Goal: Transaction & Acquisition: Purchase product/service

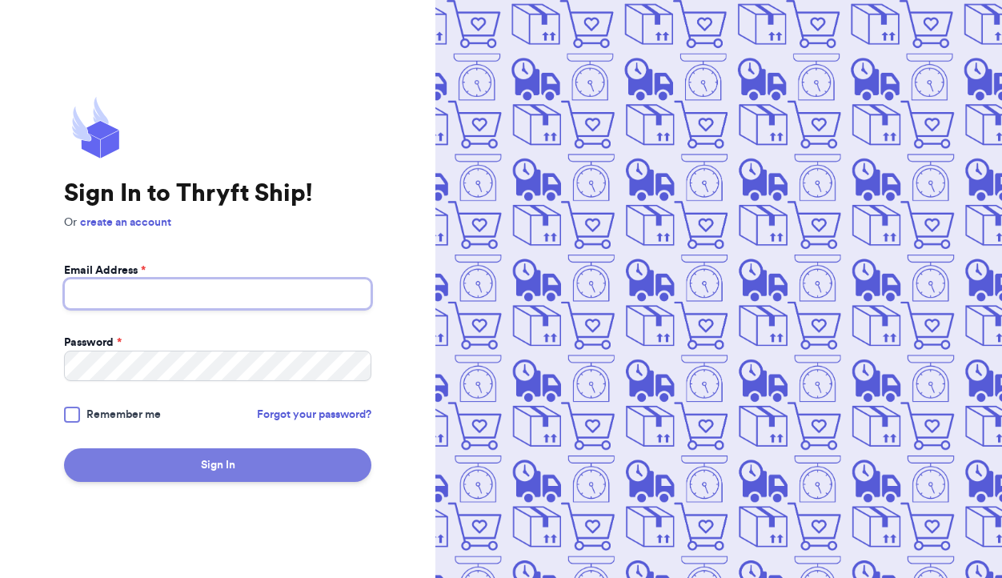
type input "[EMAIL_ADDRESS][DOMAIN_NAME]"
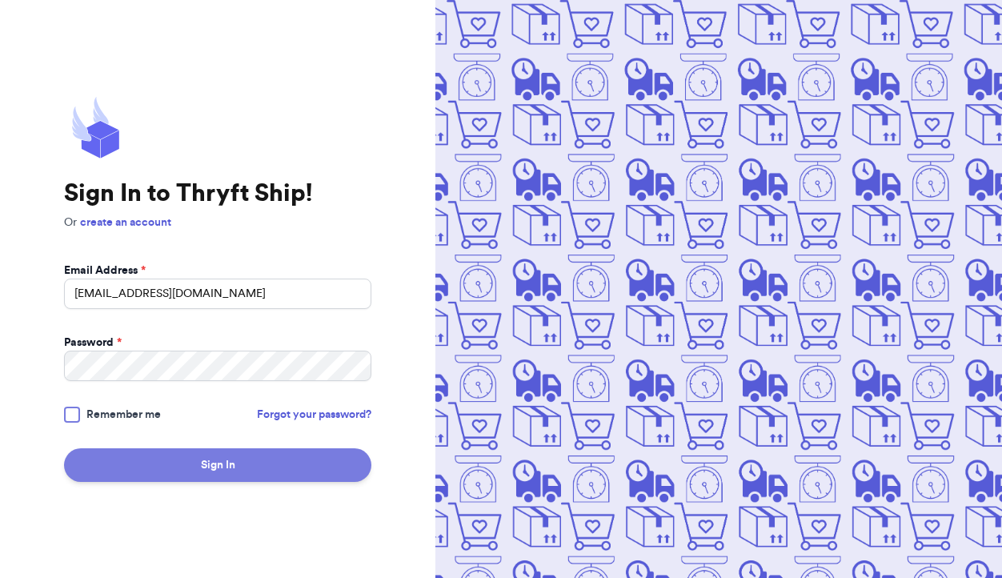
click at [211, 462] on button "Sign In" at bounding box center [217, 465] width 307 height 34
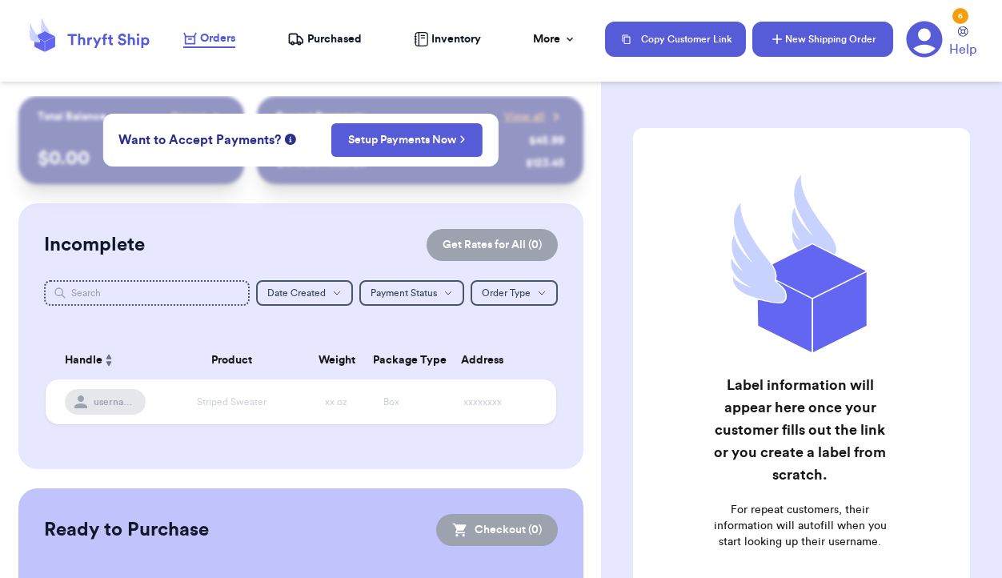
click at [828, 47] on button "New Shipping Order" at bounding box center [823, 39] width 141 height 35
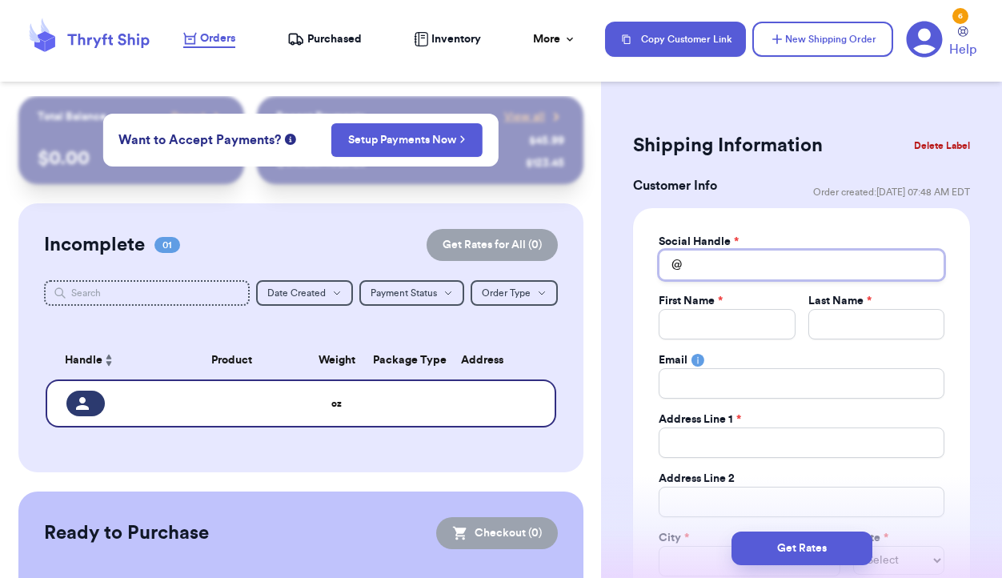
click at [718, 265] on input "Total Amount Paid" at bounding box center [802, 265] width 286 height 30
type input "FB"
type input "FB_"
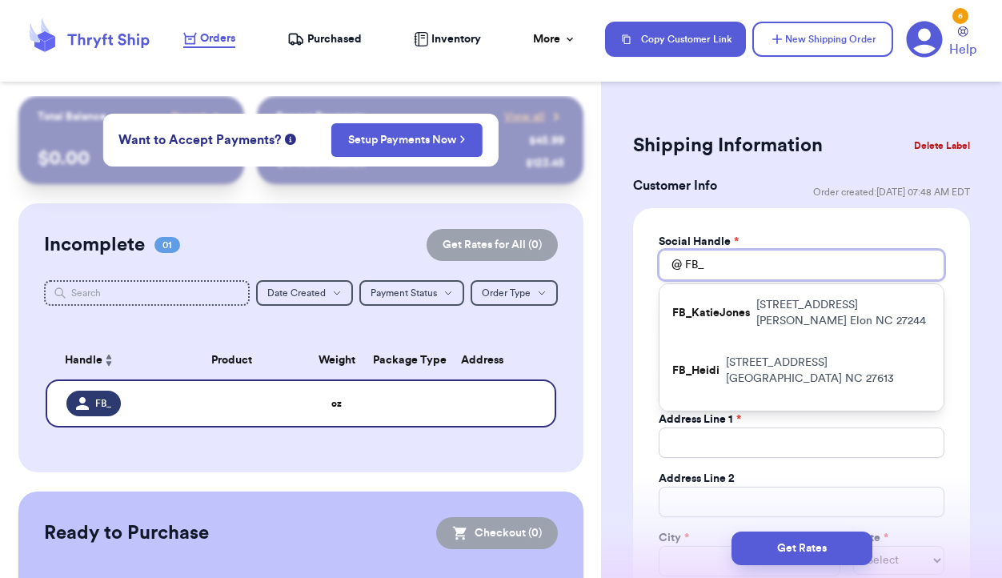
type input "FB_C"
type input "FB_Ca"
type input "FB_Cao"
type input "FB_Caol"
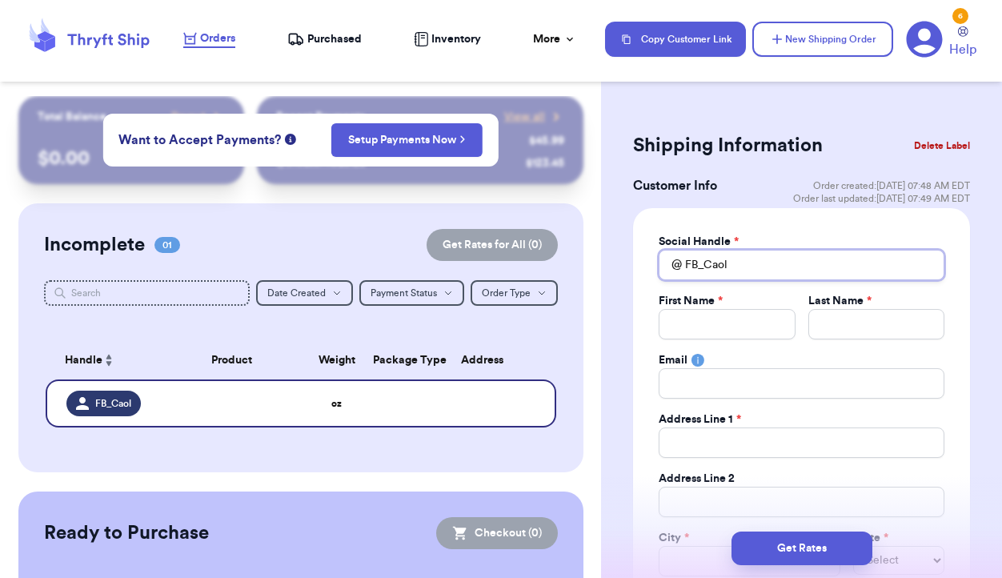
type input "FB_Cao"
type input "FB_Ca"
type input "FB_Car"
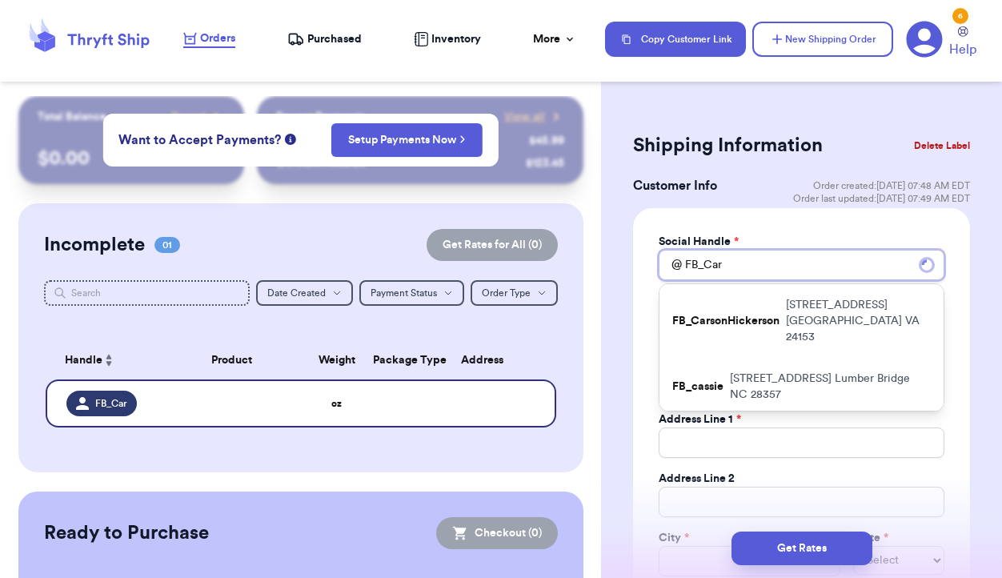
type input "FB_Caro"
type input "FB_Carol"
type input "FB_Caroli"
type input "FB_Carolin"
type input "FB_Caroline"
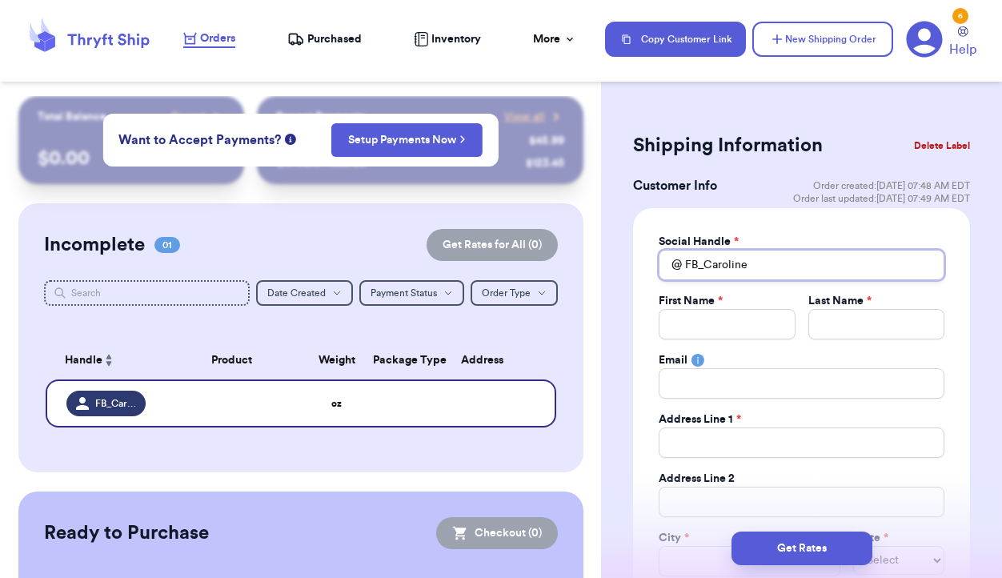
type input "FB_CarolineR"
type input "FB_CarolineRe"
type input "FB_CarolineRee"
type input "FB_CarolineReed"
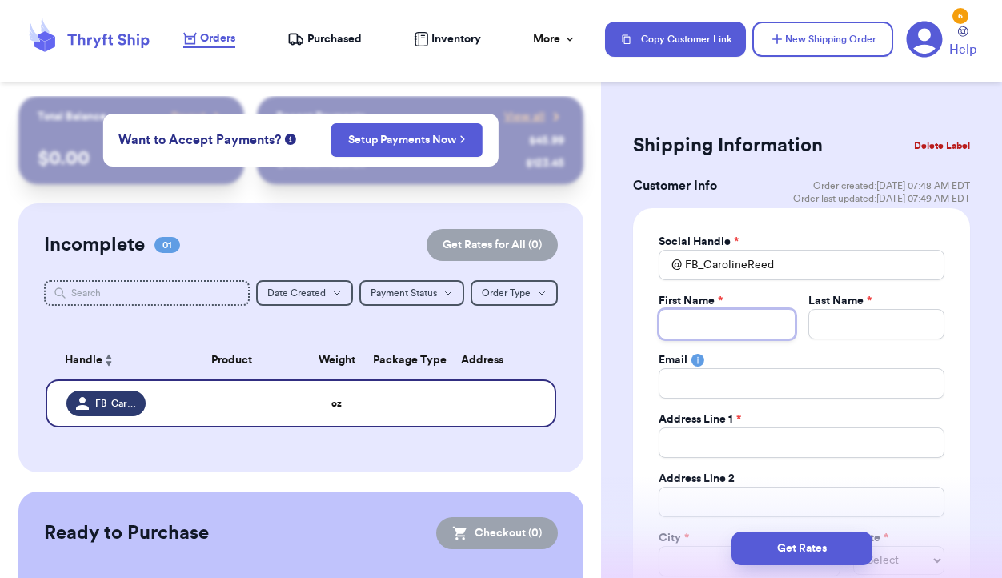
click at [721, 321] on input "Total Amount Paid" at bounding box center [727, 324] width 136 height 30
type input "C"
type input "Ca"
type input "Car"
type input "Caro"
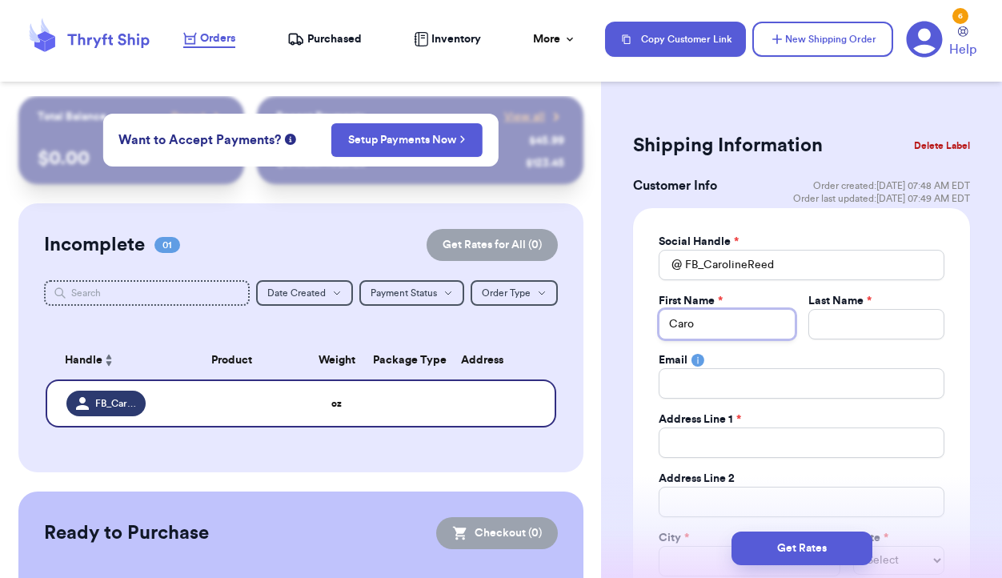
type input "[PERSON_NAME]"
type input "Caroli"
type input "Carolin"
type input "[PERSON_NAME]"
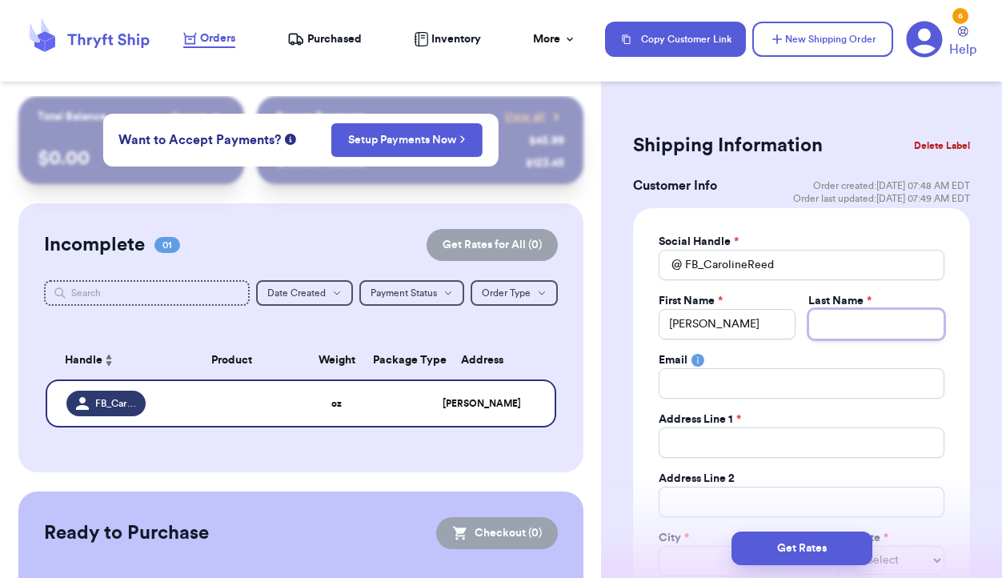
type input "R"
type input "Re"
type input "Ree"
type input "[PERSON_NAME]"
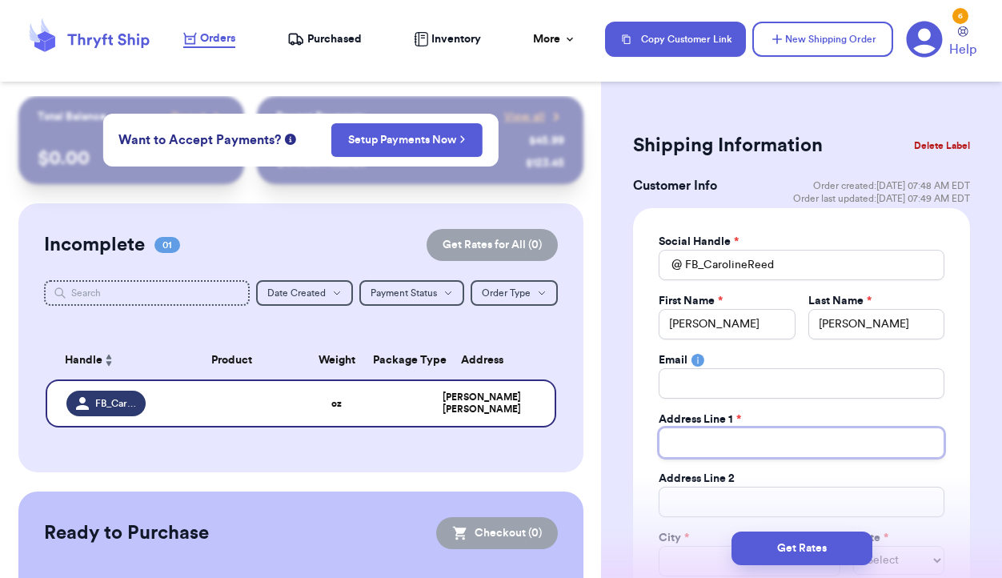
type input "3"
type input "36"
type input "360"
type input "3609"
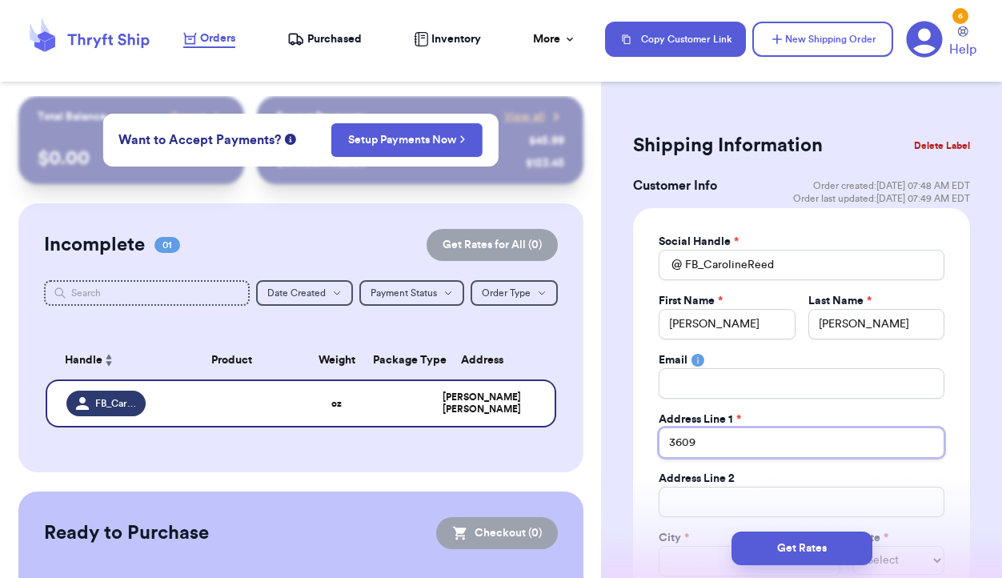
type input "3609 C"
type input "3609 Ca"
type input "3609 Cam"
type input "3609 Camp"
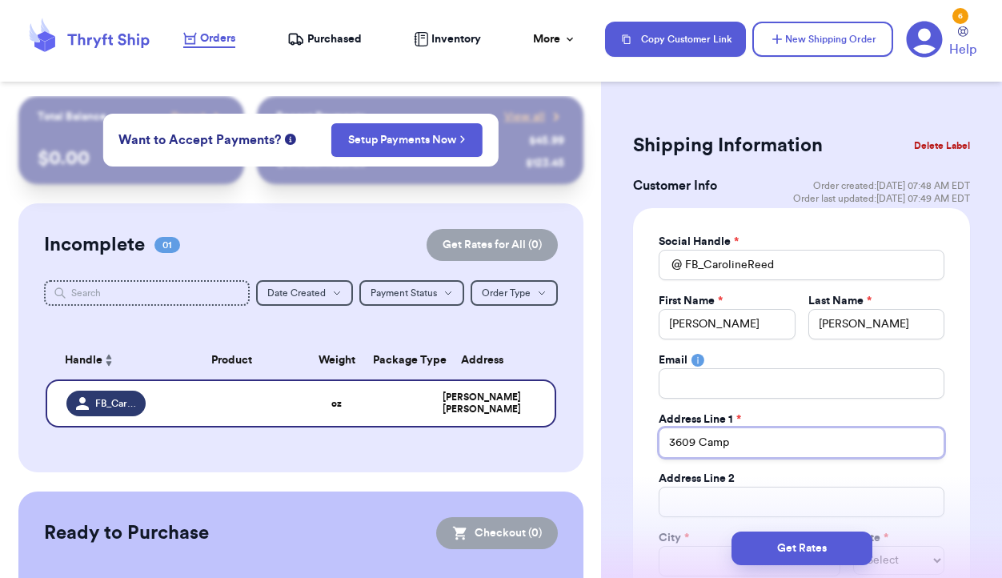
type input "3609 Camp M"
type input "3609 Camp Ma"
type input "3609 Camp Man"
type input "3609 Camp Mang"
type input "3609 [GEOGRAPHIC_DATA]"
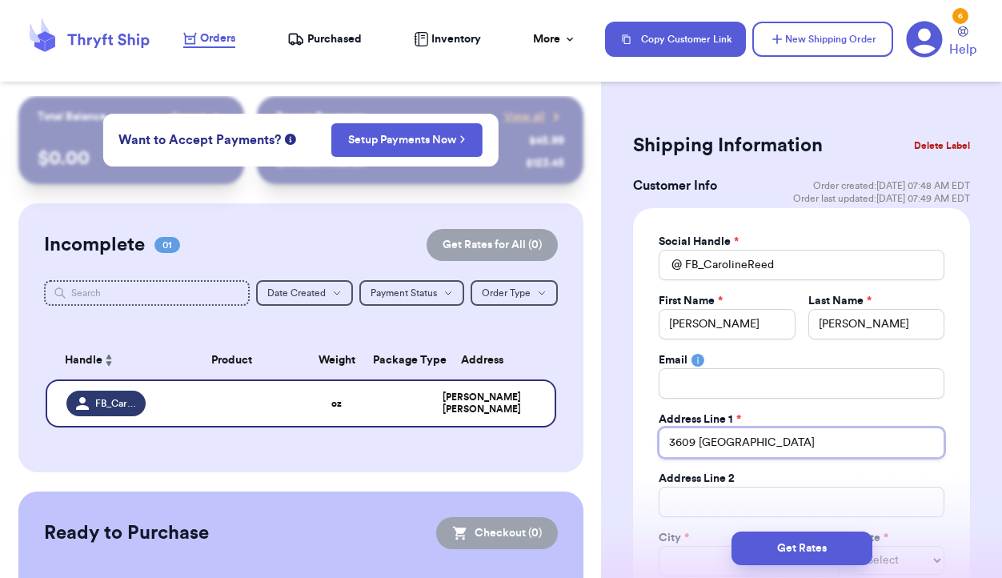
type input "3609 [GEOGRAPHIC_DATA][PERSON_NAME]"
type input "3609 Camp [PERSON_NAME] W"
type input "3609 Camp [PERSON_NAME] Wy"
type input "3609 Camp [PERSON_NAME]"
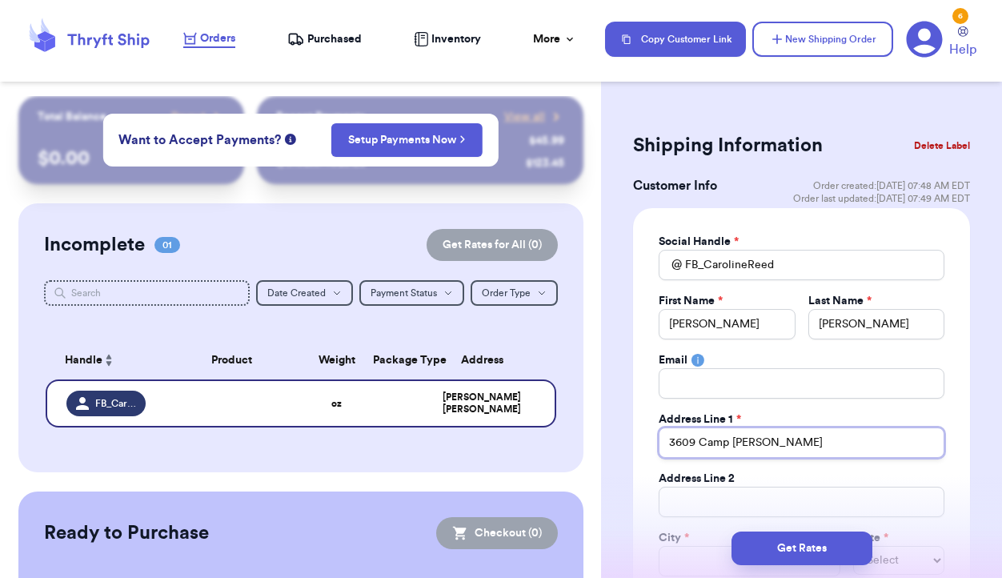
type input "[GEOGRAPHIC_DATA][PERSON_NAME] Wynd"
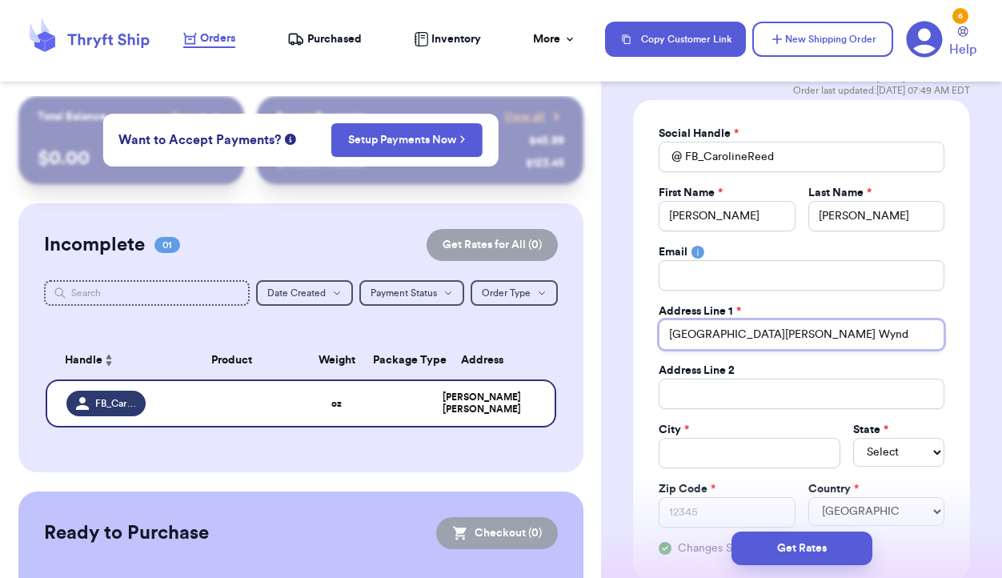
scroll to position [110, 0]
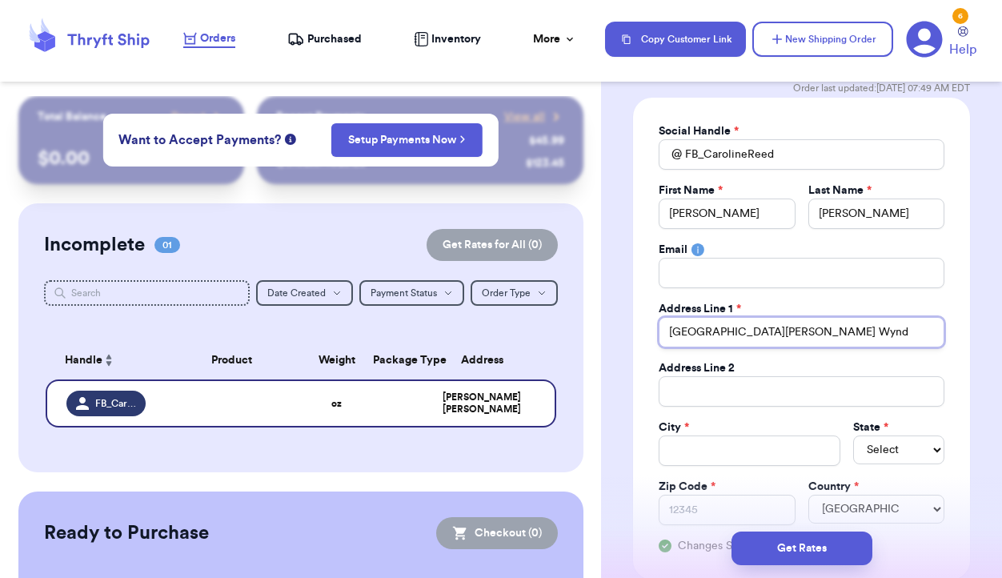
type input "[GEOGRAPHIC_DATA][PERSON_NAME] Wynd"
click at [705, 452] on input "Total Amount Paid" at bounding box center [750, 451] width 182 height 30
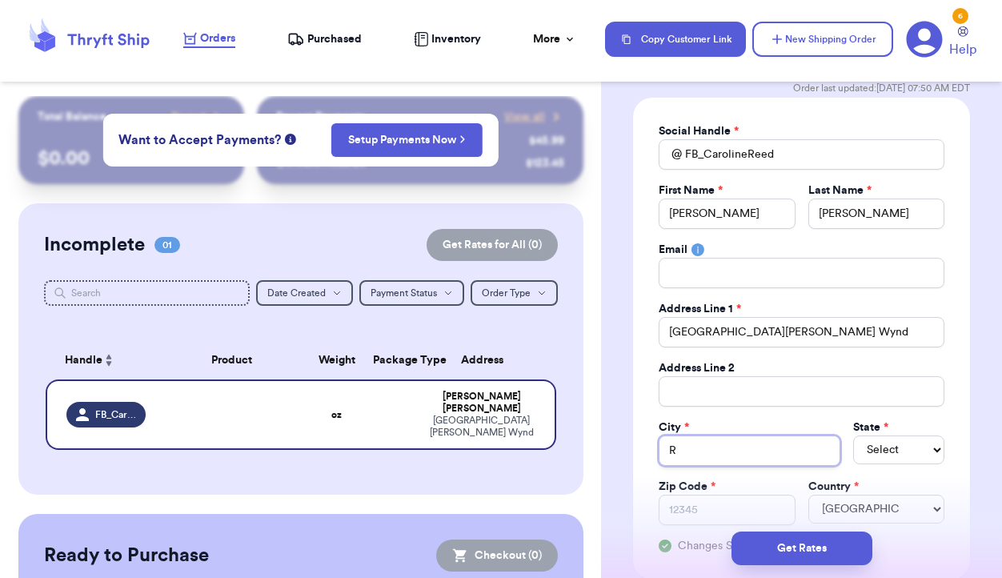
type input "R"
type input "Ra"
type input "Ral"
type input "Rali"
type input "Ral"
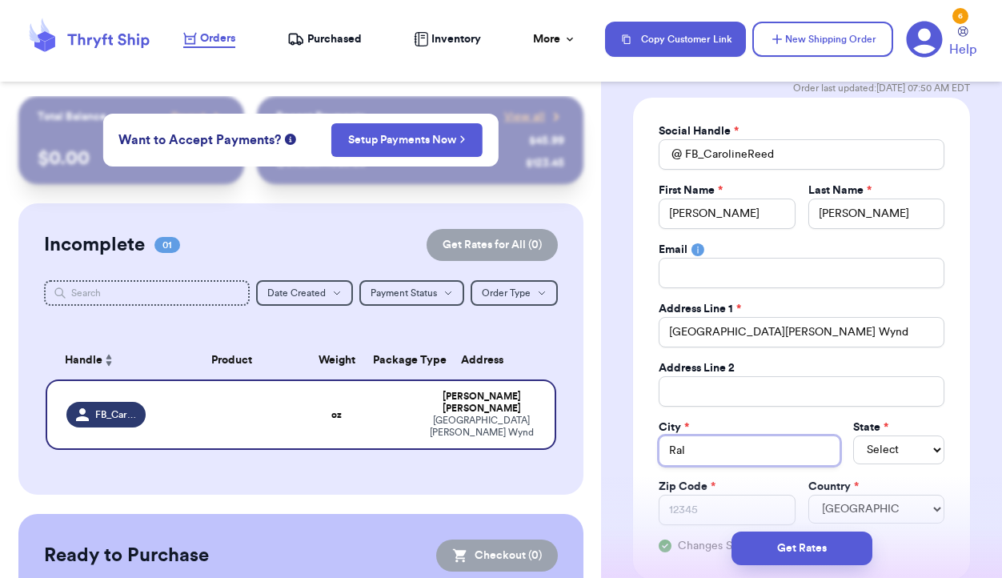
type input "Rale"
type input "Ralei"
type input "Raleig"
type input "[GEOGRAPHIC_DATA]"
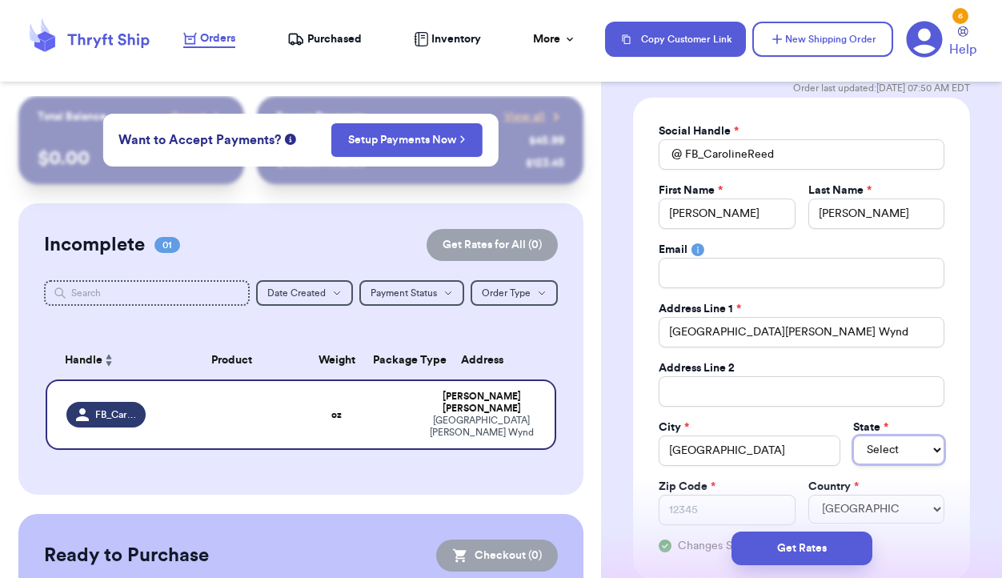
click at [886, 455] on select "Select AL AK AZ AR CA CO [GEOGRAPHIC_DATA] DE DC [GEOGRAPHIC_DATA] [GEOGRAPHIC_…" at bounding box center [898, 450] width 91 height 29
select select "NC"
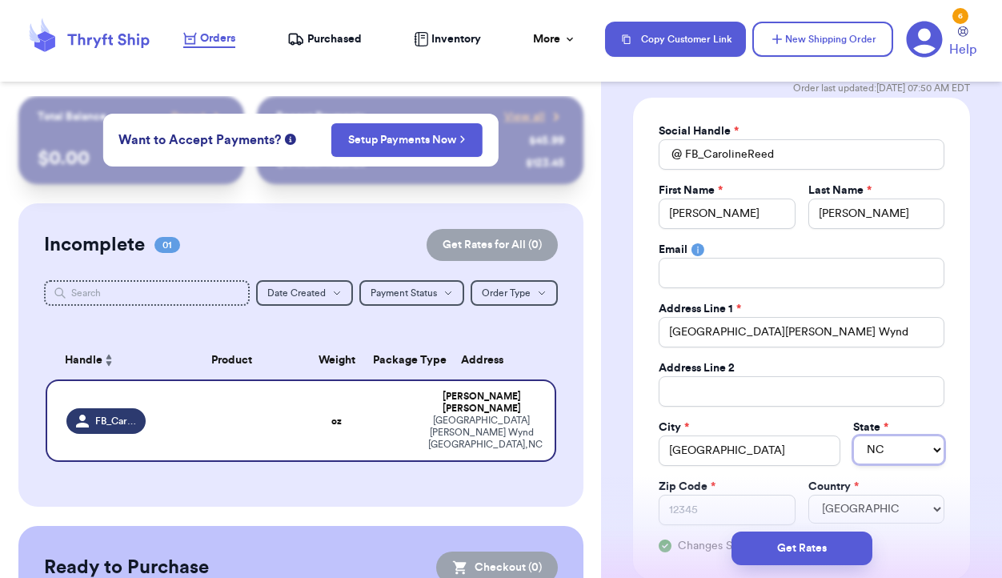
scroll to position [247, 0]
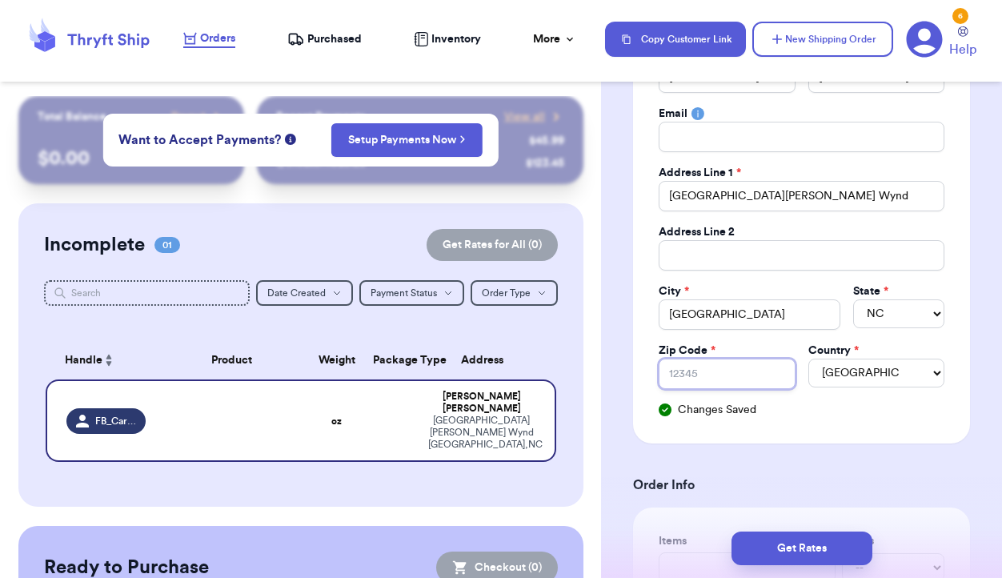
click at [689, 367] on input "Zip Code *" at bounding box center [727, 374] width 136 height 30
type input "2"
type input "27"
type input "276"
type input "2761"
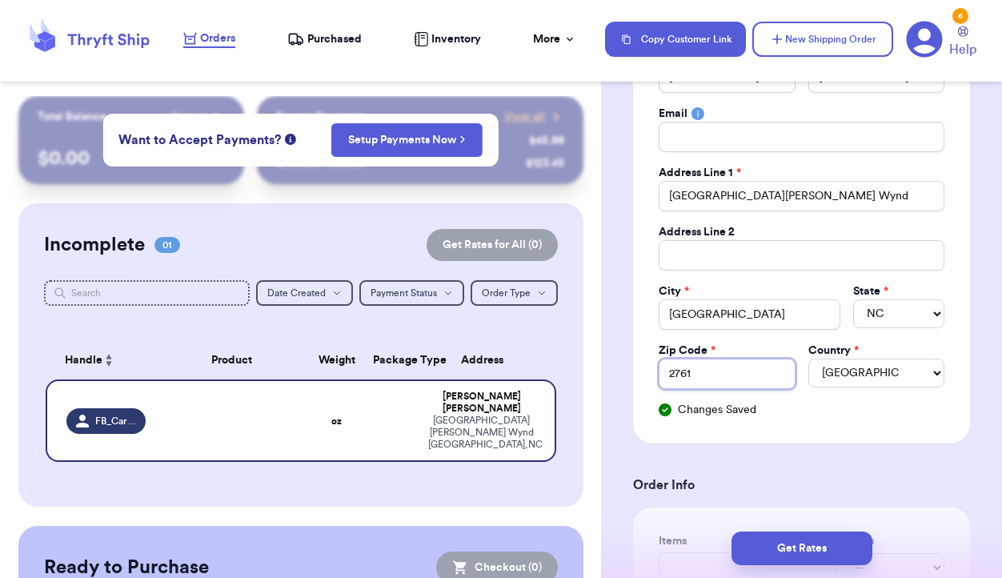
type input "27612"
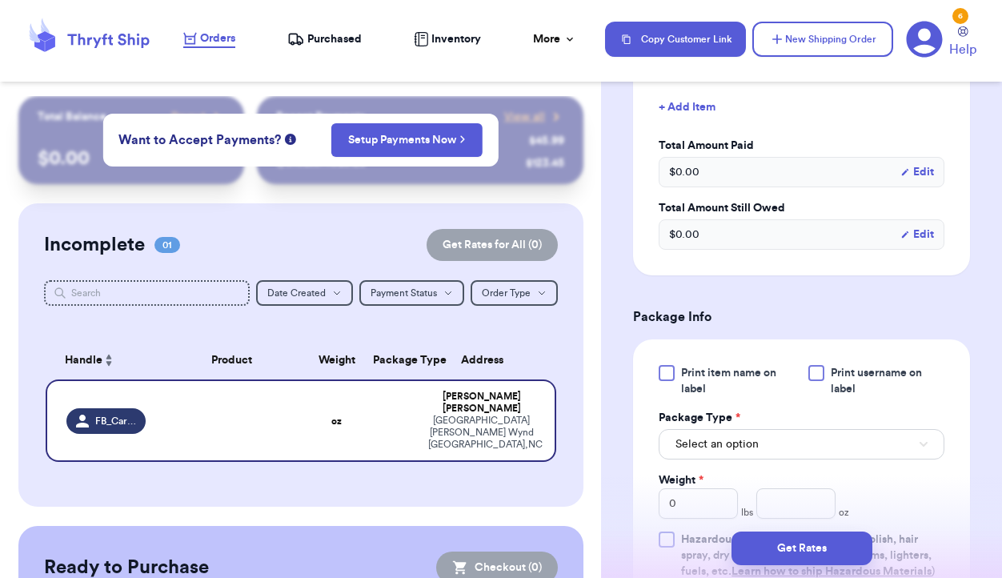
scroll to position [835, 0]
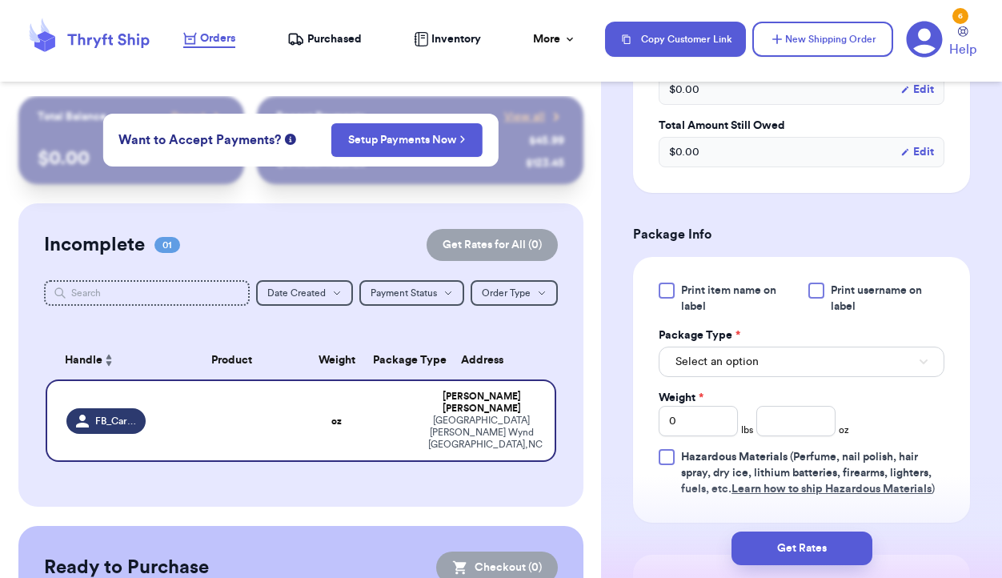
type input "27612"
click at [832, 359] on button "Select an option" at bounding box center [802, 362] width 286 height 30
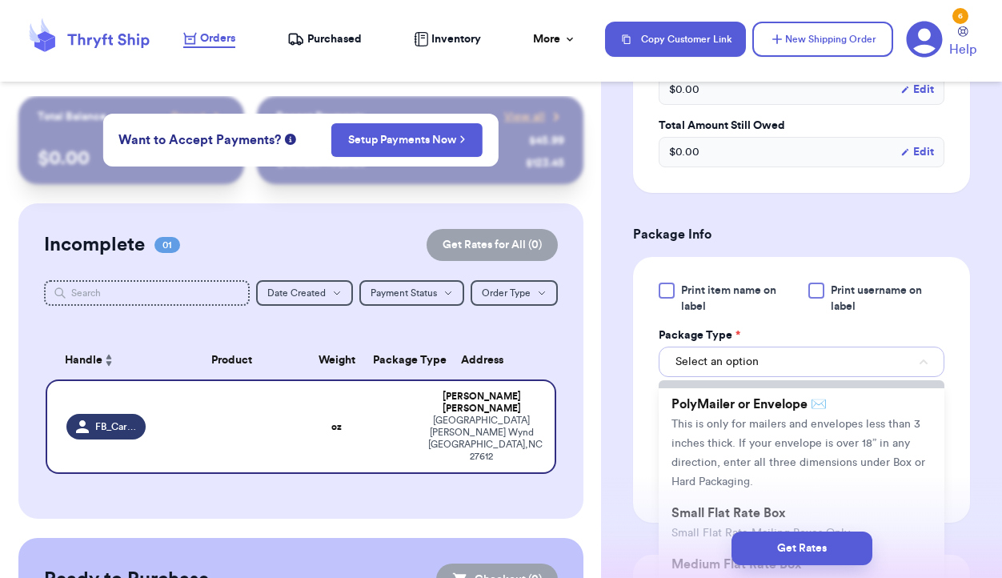
scroll to position [115, 0]
click at [791, 462] on span "This is only for mailers and envelopes less than 3 inches thick. If your envelo…" at bounding box center [799, 451] width 254 height 69
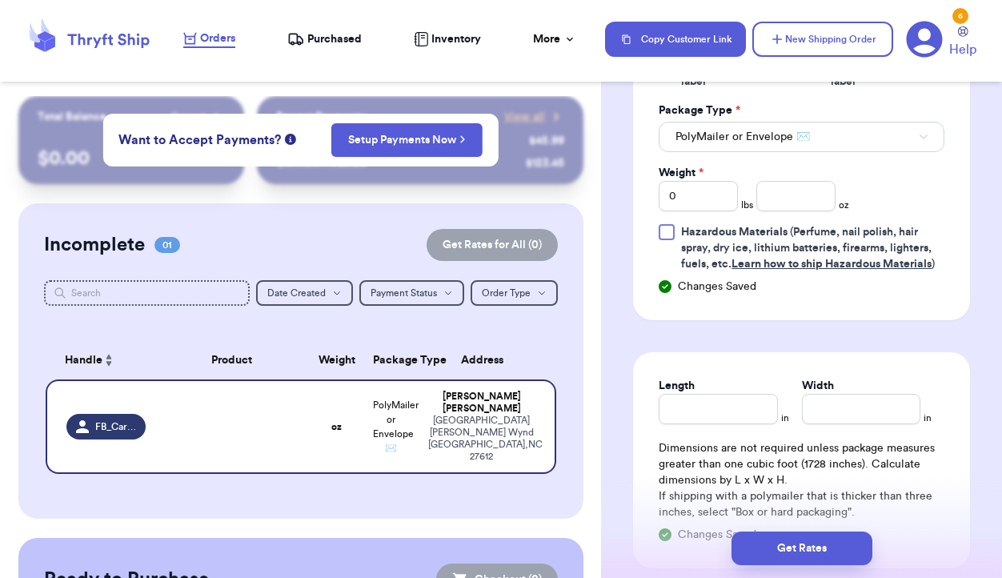
scroll to position [1122, 0]
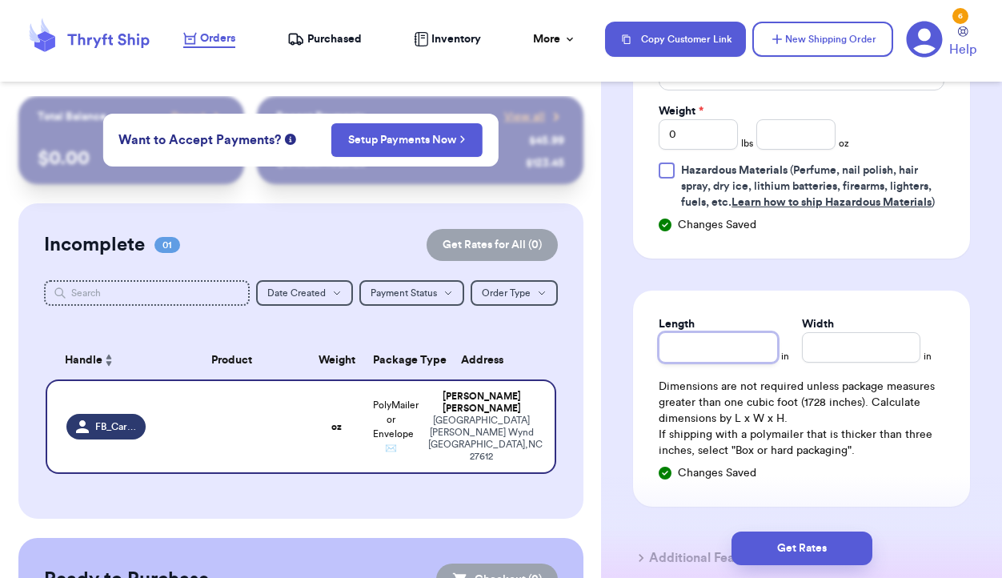
click at [715, 352] on input "Length" at bounding box center [718, 347] width 118 height 30
type input "1"
type input "14"
click at [873, 354] on input "Width *" at bounding box center [861, 347] width 118 height 30
type input "1"
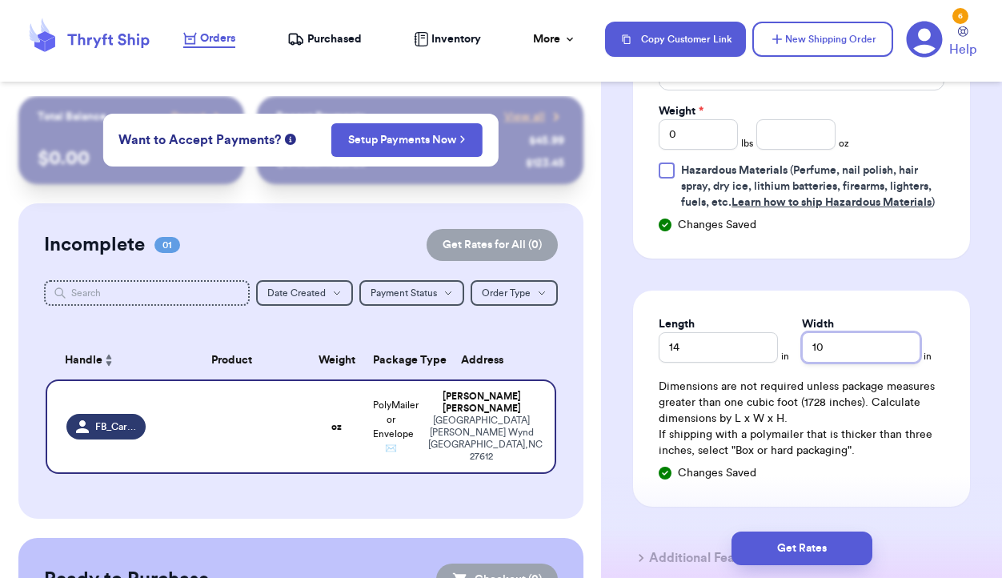
type input "10"
click at [810, 137] on input "number" at bounding box center [796, 134] width 79 height 30
click at [690, 139] on input "0" at bounding box center [698, 134] width 79 height 30
type input "1"
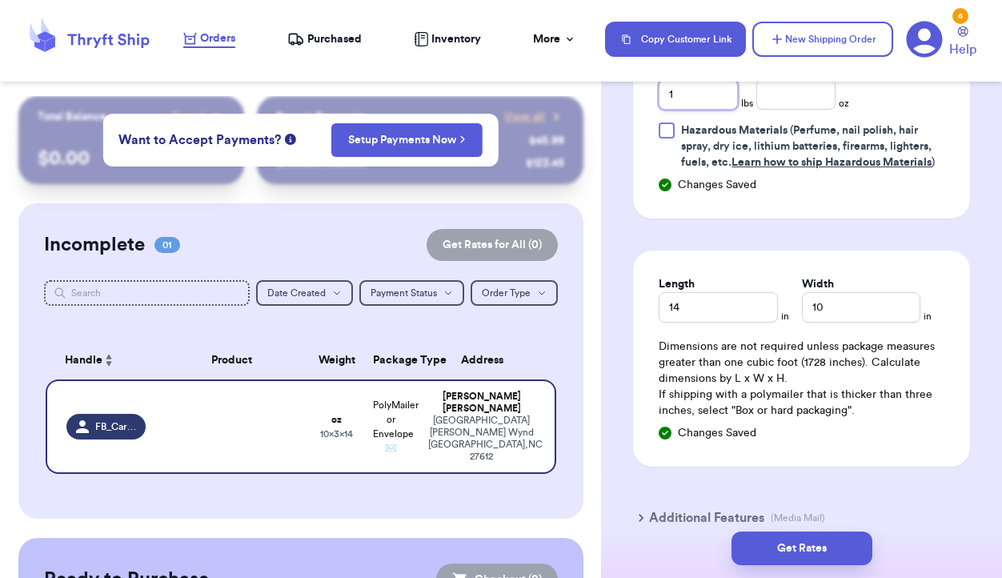
scroll to position [1169, 0]
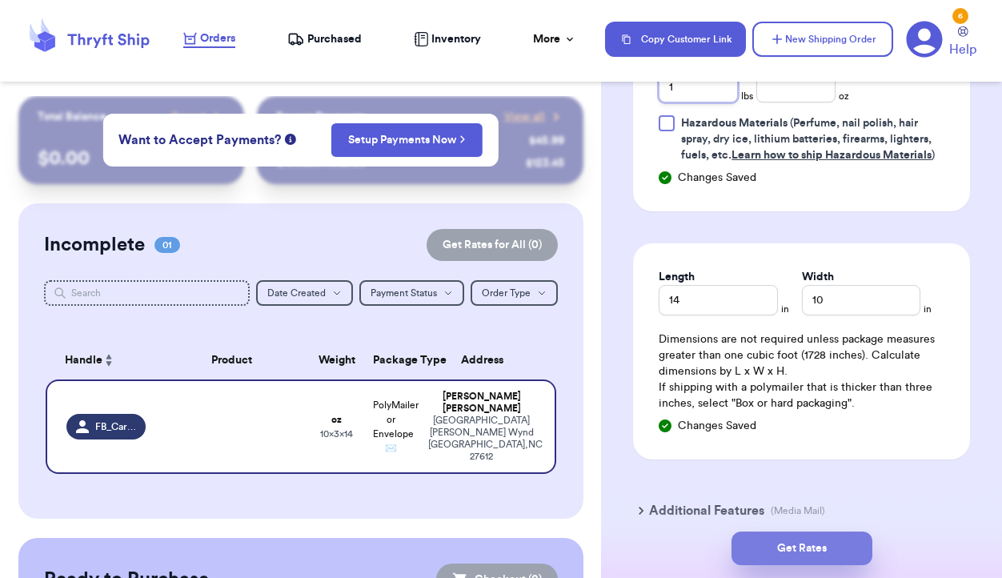
type input "1"
click at [815, 550] on button "Get Rates" at bounding box center [802, 549] width 141 height 34
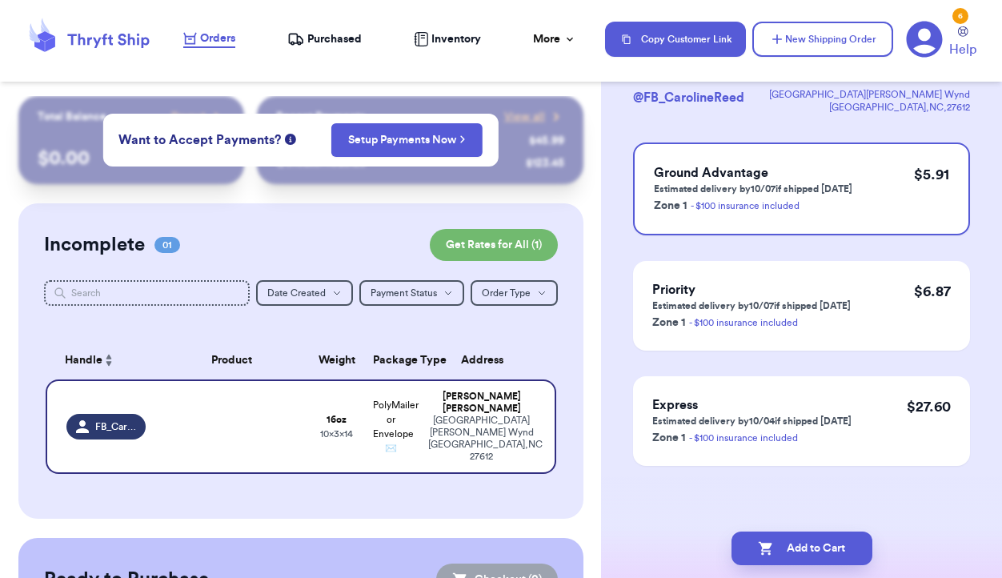
scroll to position [0, 0]
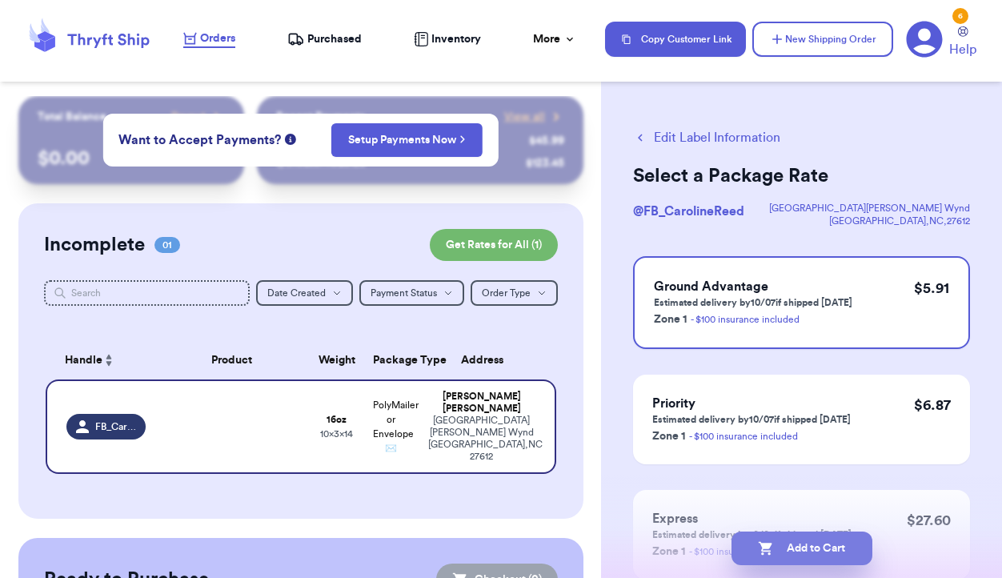
click at [809, 552] on button "Add to Cart" at bounding box center [802, 549] width 141 height 34
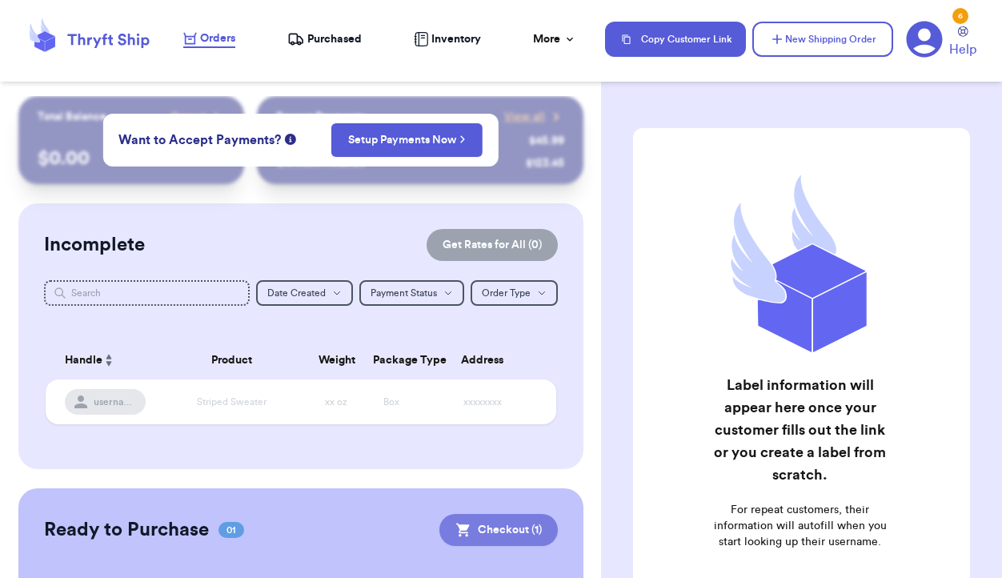
click at [500, 530] on button "Checkout ( 1 )" at bounding box center [499, 530] width 118 height 32
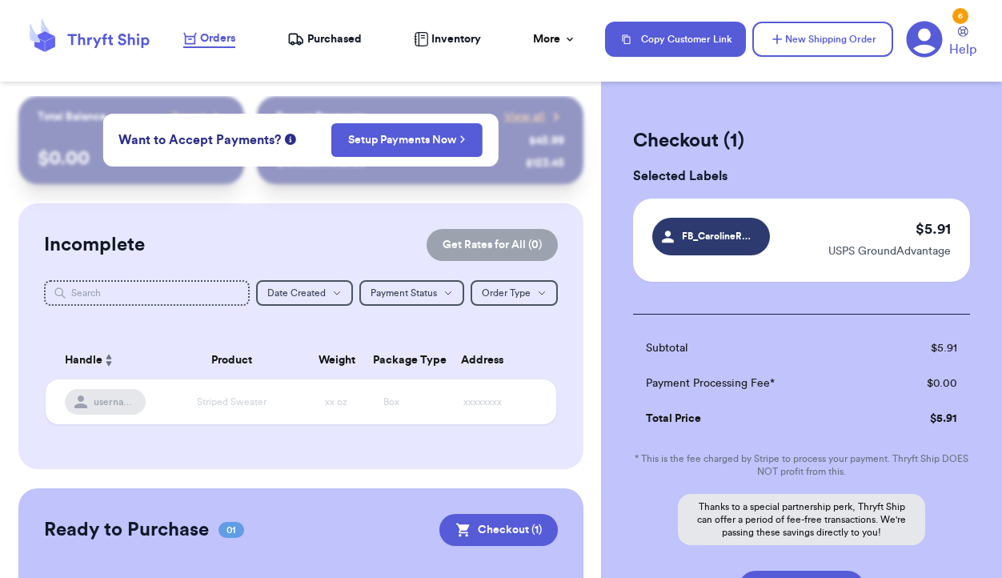
scroll to position [139, 0]
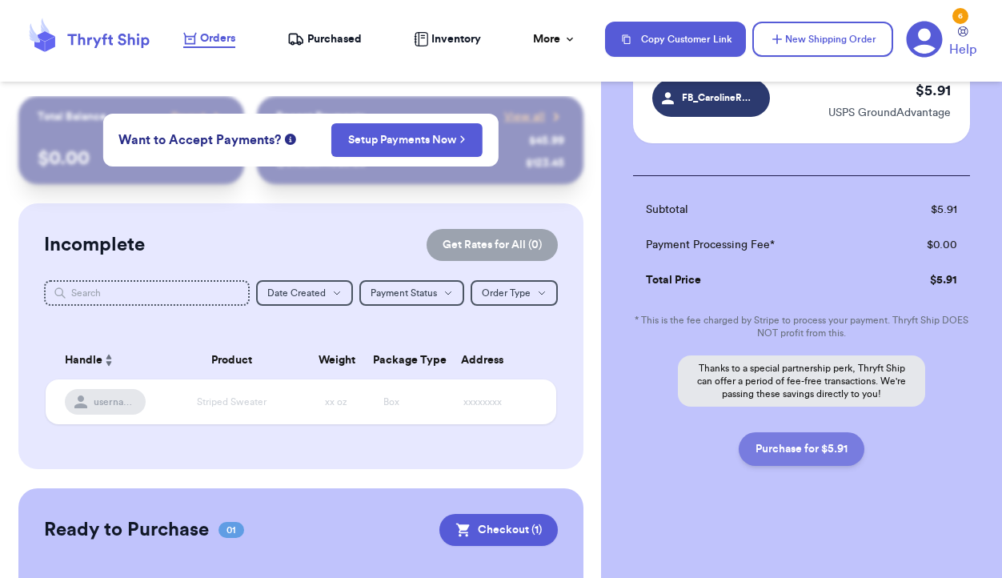
click at [797, 449] on button "Purchase for $5.91" at bounding box center [802, 449] width 126 height 34
checkbox input "false"
checkbox input "true"
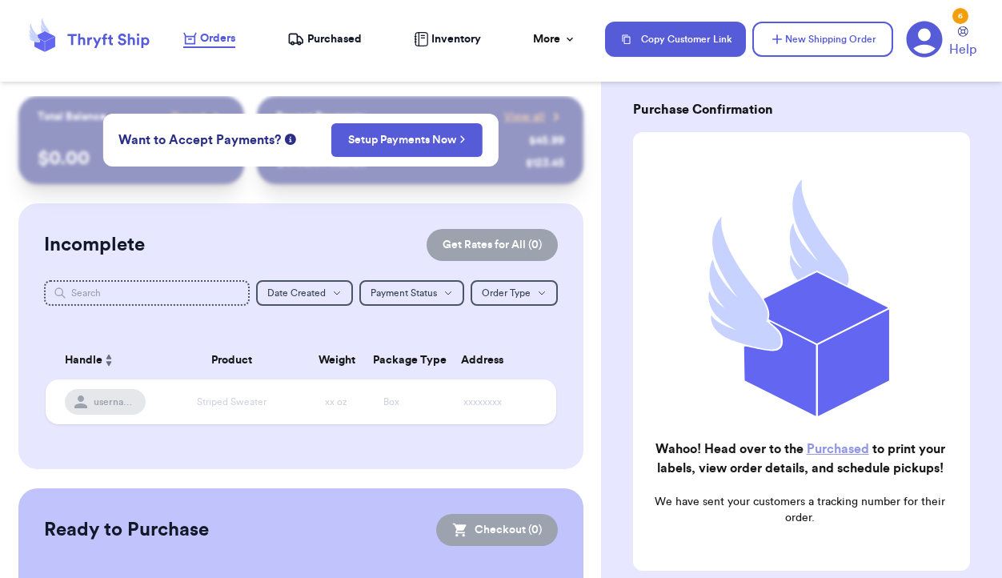
scroll to position [0, 0]
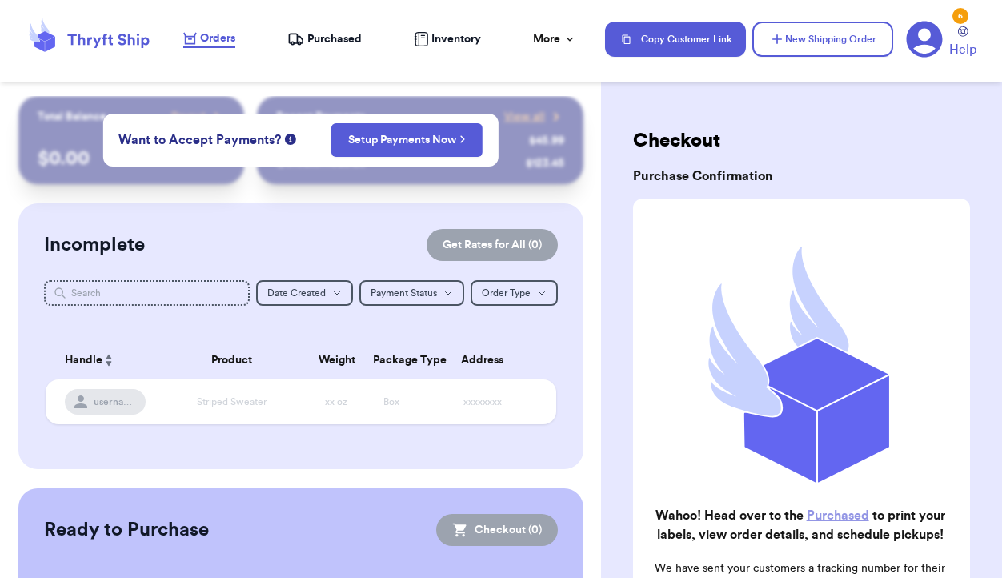
click at [313, 38] on span "Purchased" at bounding box center [334, 39] width 54 height 16
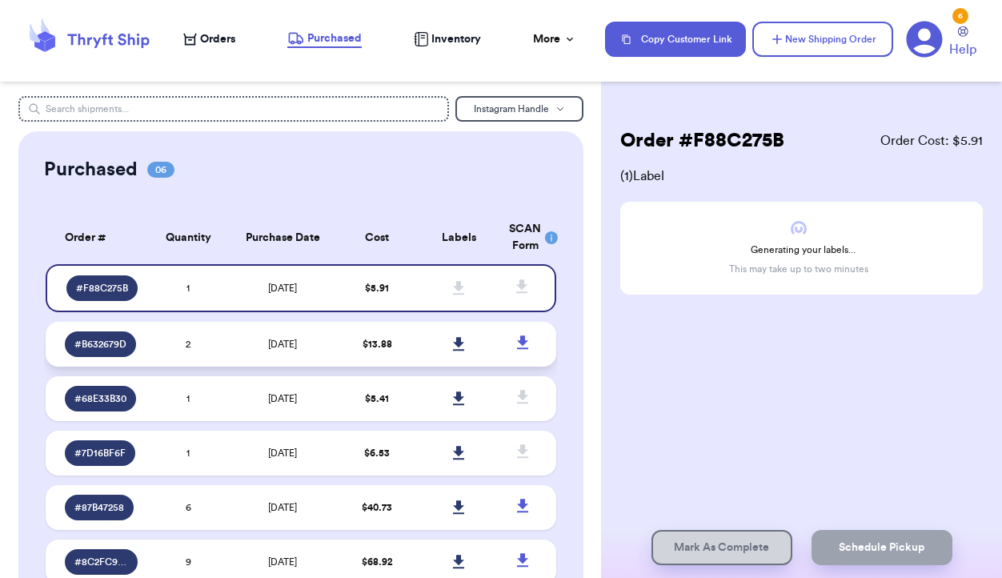
click at [225, 347] on td "2" at bounding box center [188, 344] width 82 height 45
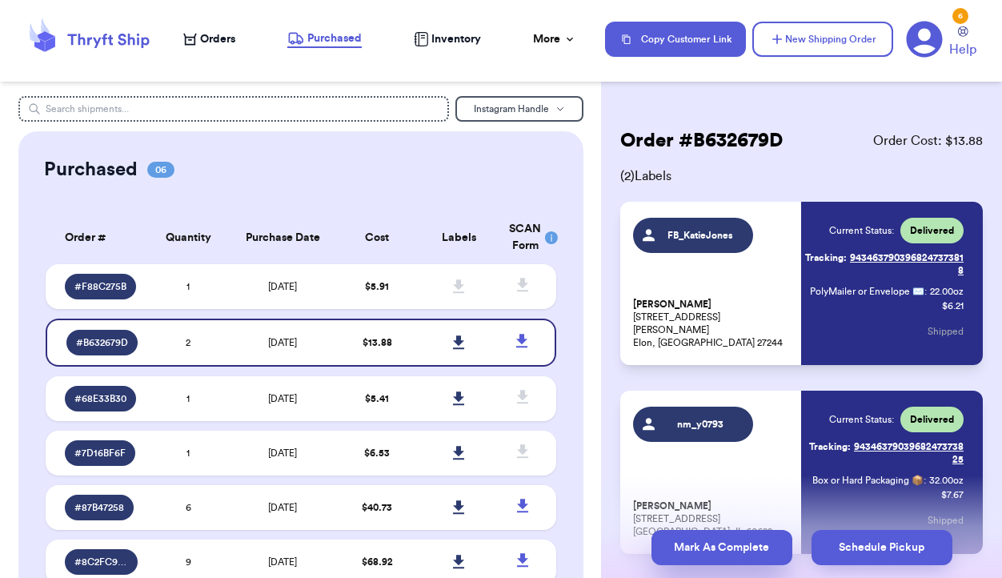
click at [731, 544] on button "Mark As Complete" at bounding box center [722, 547] width 141 height 35
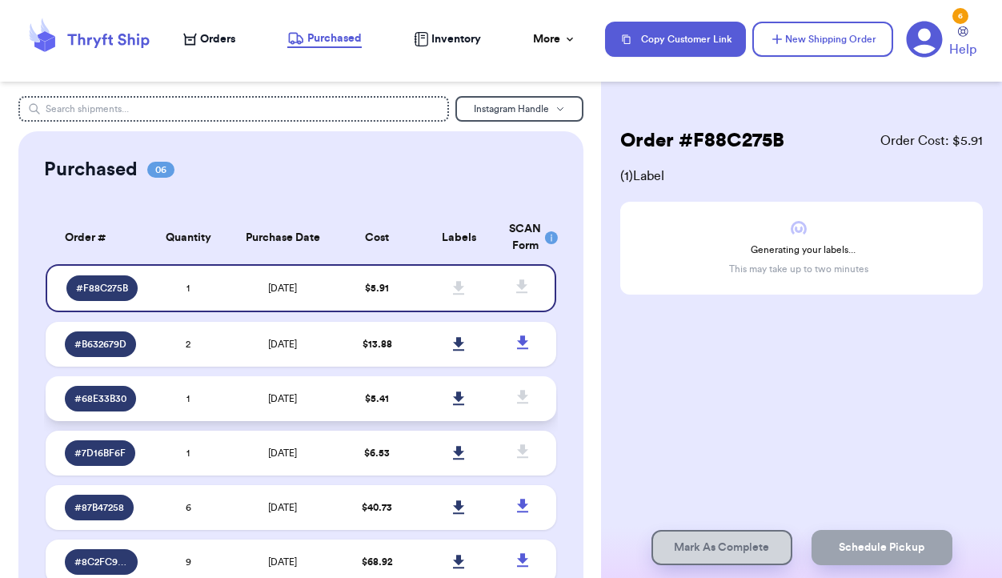
click at [323, 396] on td "[DATE]" at bounding box center [282, 398] width 107 height 45
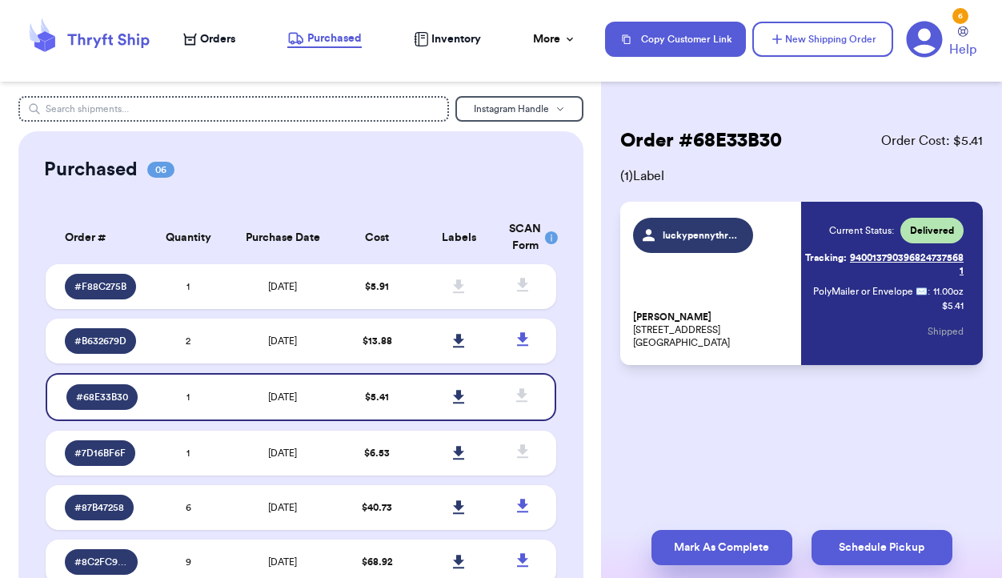
click at [722, 549] on button "Mark As Complete" at bounding box center [722, 547] width 141 height 35
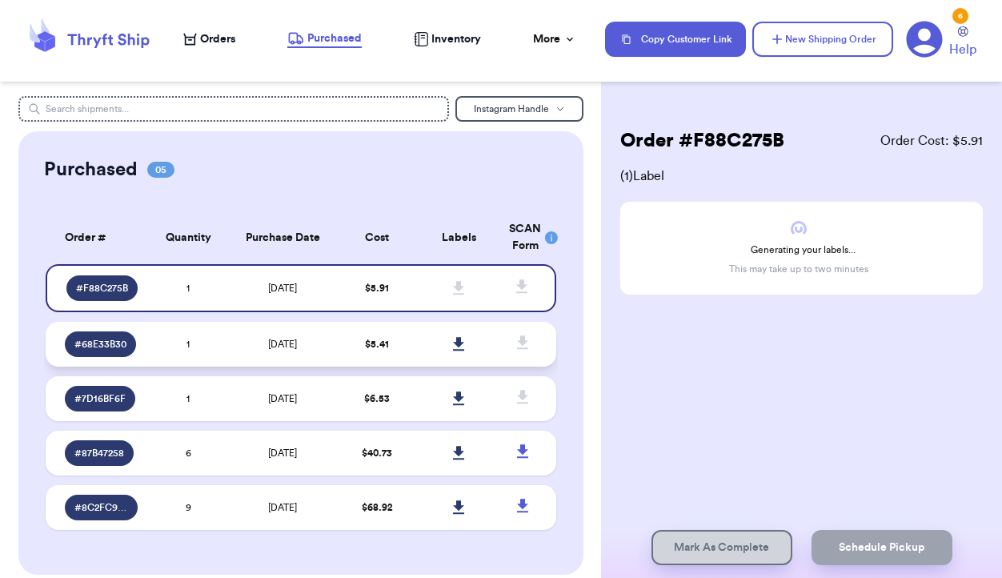
click at [327, 351] on td "[DATE]" at bounding box center [282, 344] width 107 height 45
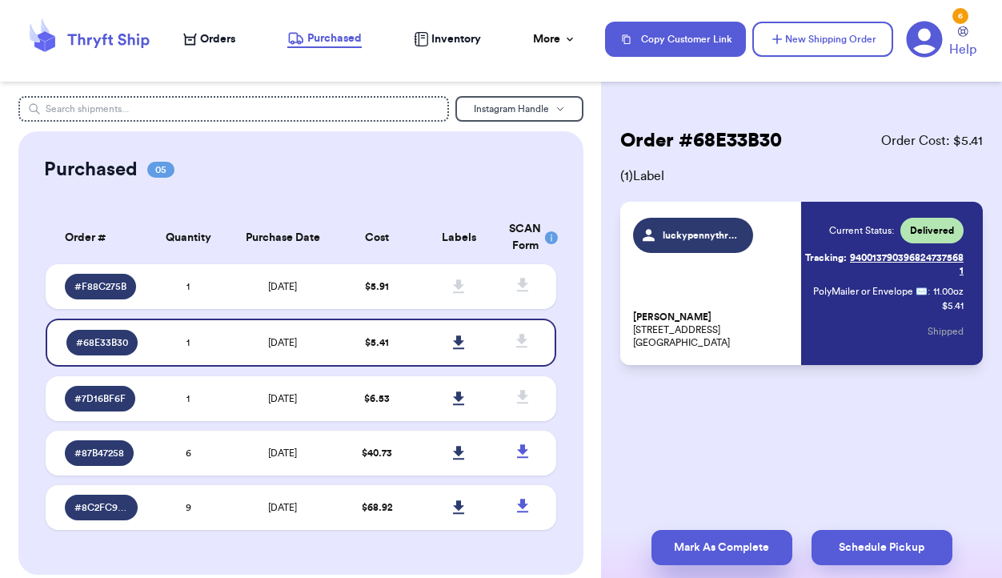
click at [714, 543] on button "Mark As Complete" at bounding box center [722, 547] width 141 height 35
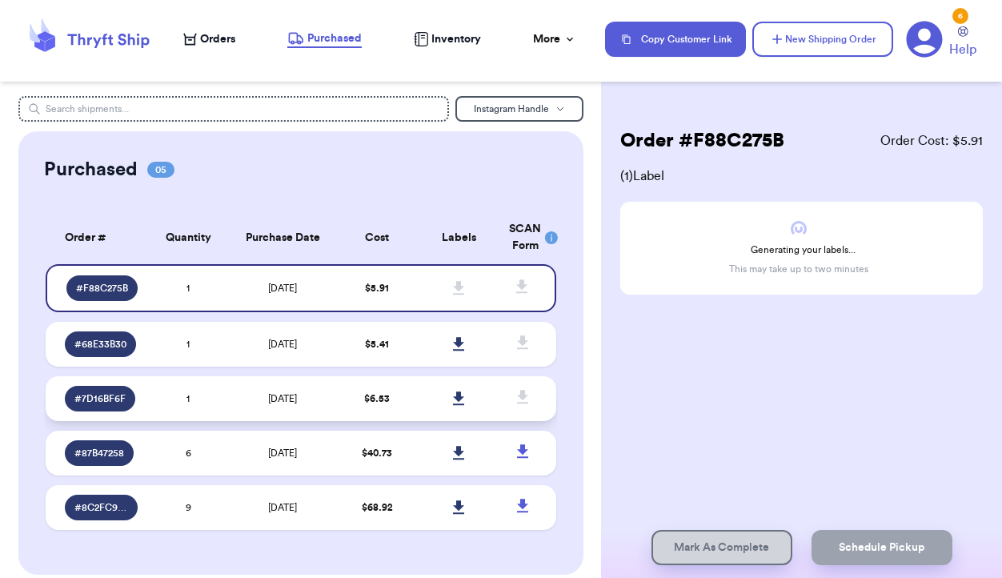
click at [330, 395] on td "[DATE]" at bounding box center [282, 398] width 107 height 45
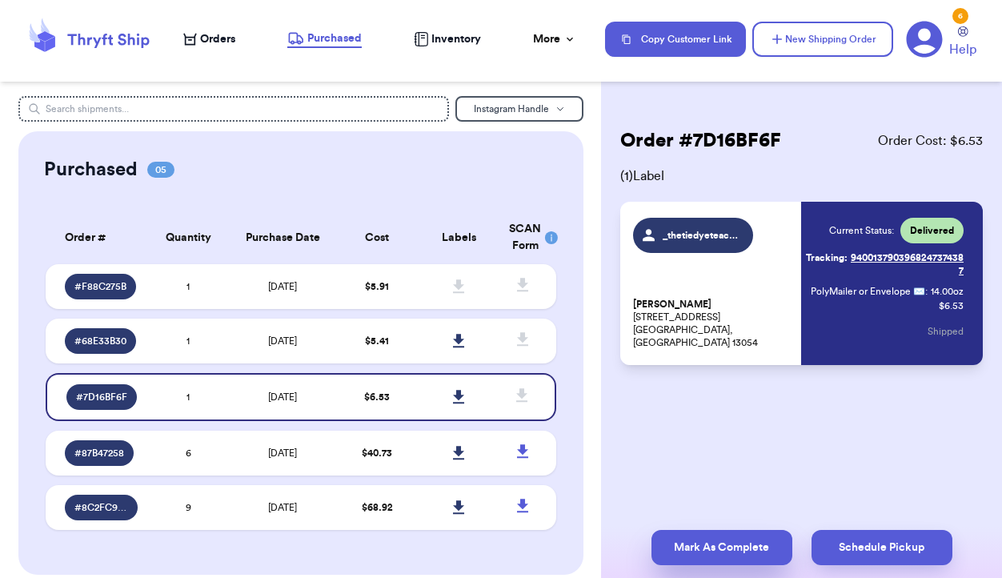
click at [711, 544] on button "Mark As Complete" at bounding box center [722, 547] width 141 height 35
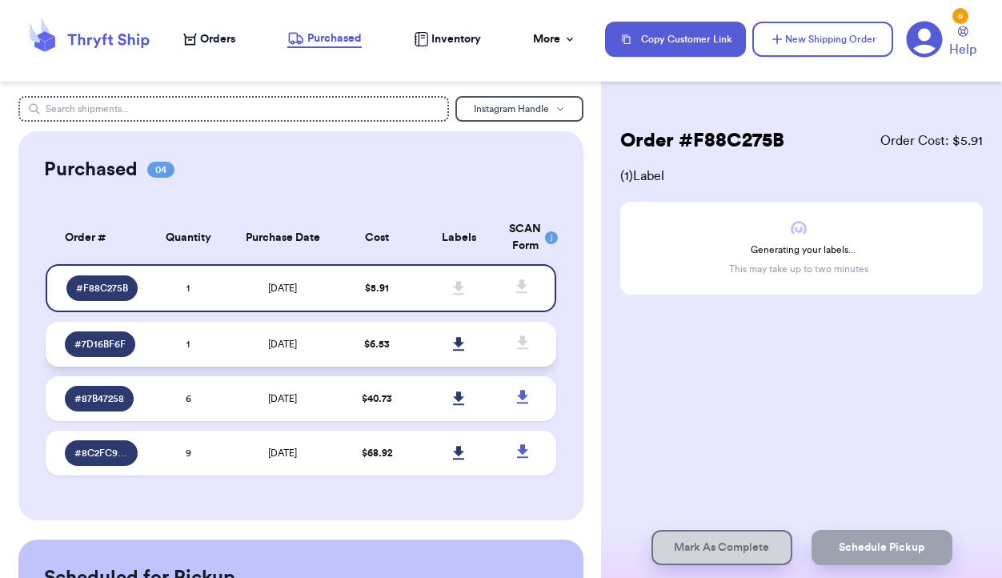
click at [362, 343] on td "$ 6.53" at bounding box center [377, 344] width 82 height 45
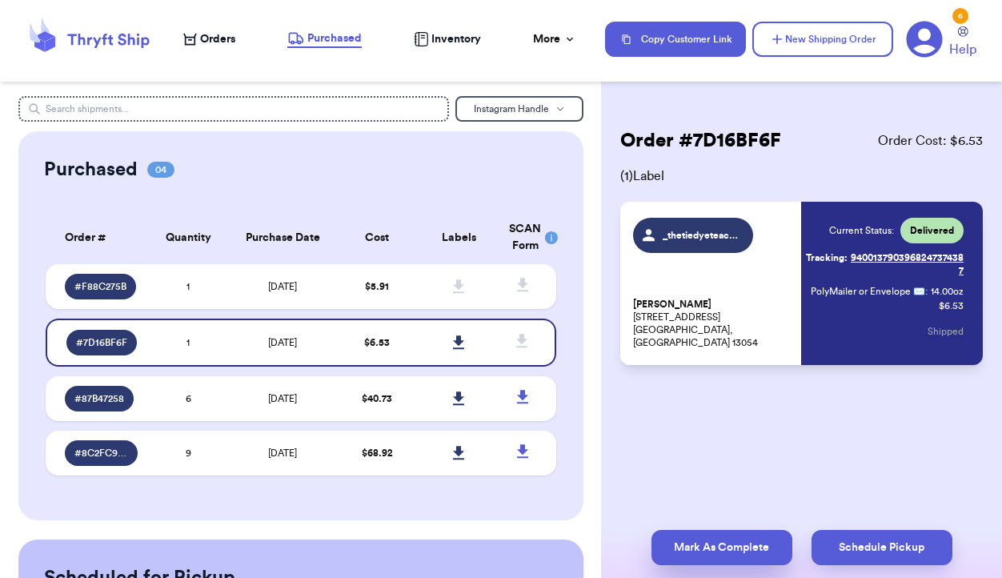
click at [701, 545] on button "Mark As Complete" at bounding box center [722, 547] width 141 height 35
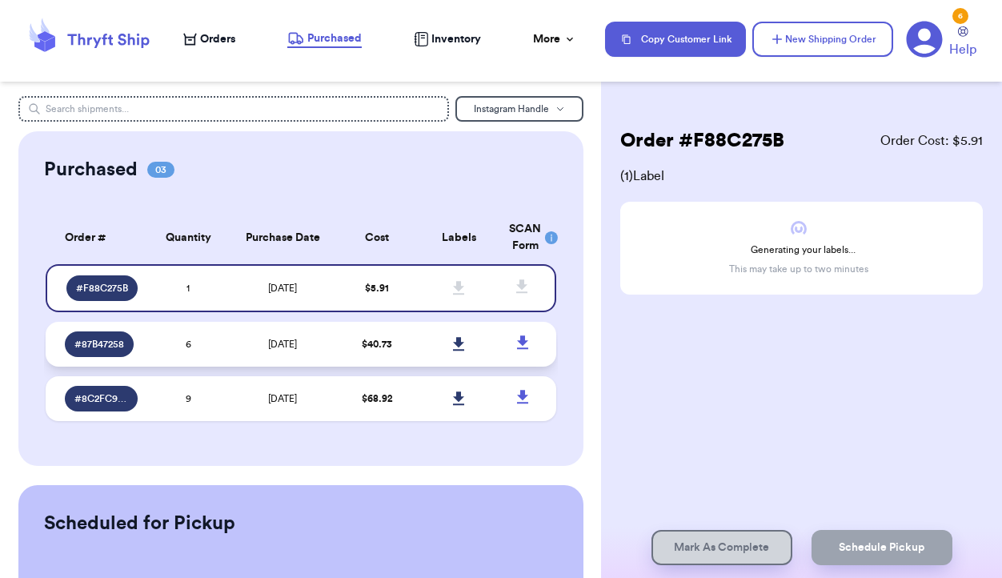
click at [359, 359] on td "$ 40.73" at bounding box center [377, 344] width 82 height 45
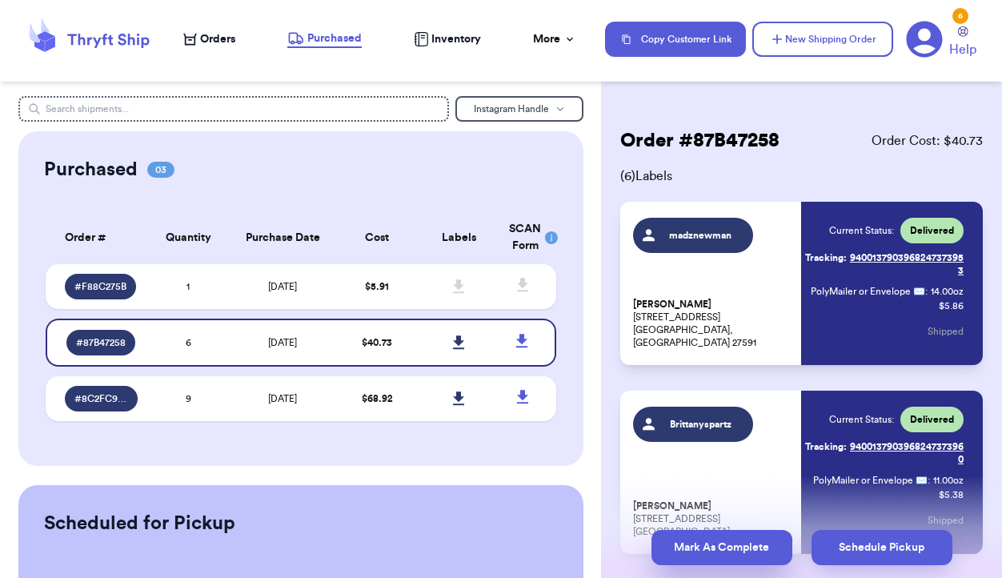
click at [694, 536] on button "Mark As Complete" at bounding box center [722, 547] width 141 height 35
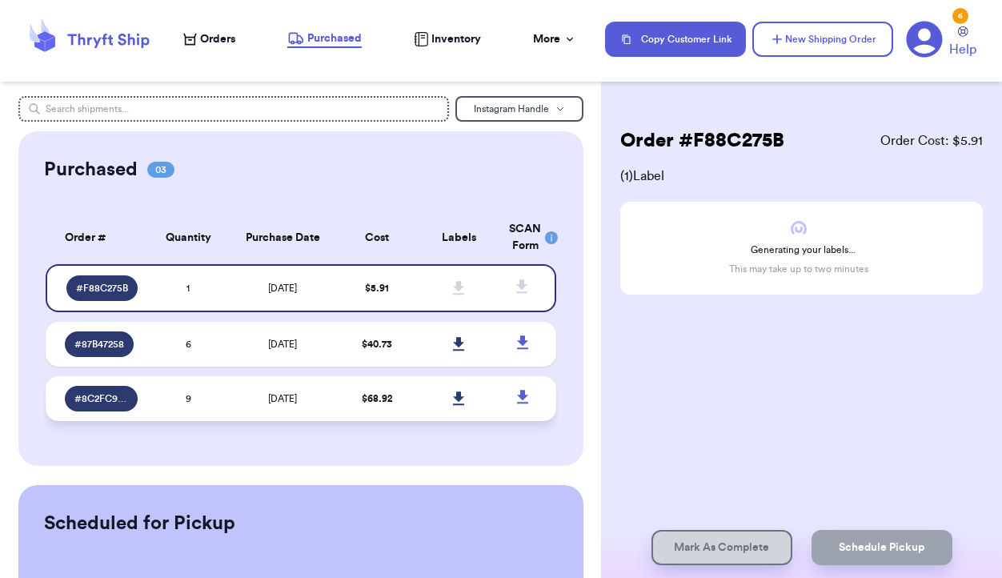
click at [364, 395] on span "$ 68.92" at bounding box center [377, 399] width 31 height 10
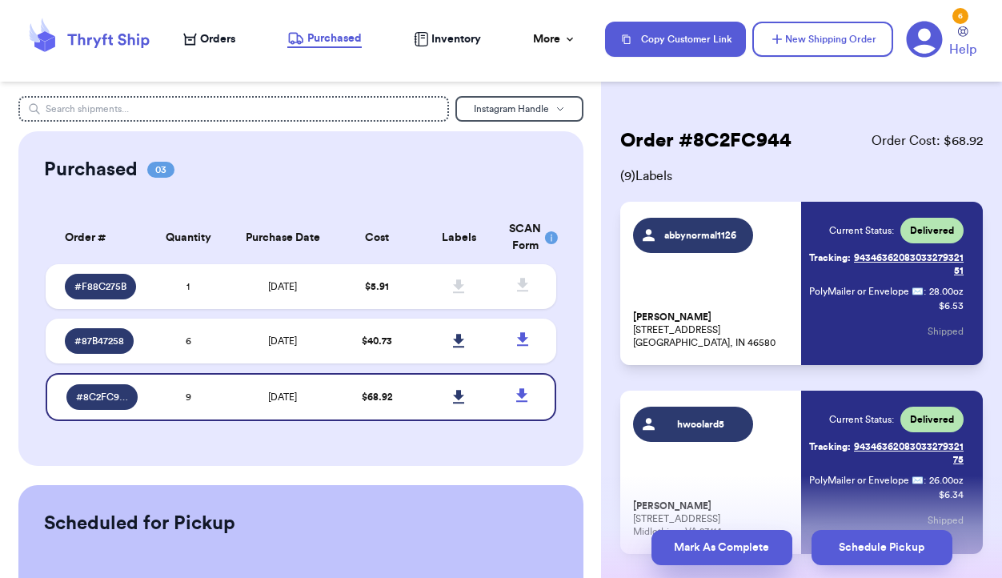
click at [698, 547] on button "Mark As Complete" at bounding box center [722, 547] width 141 height 35
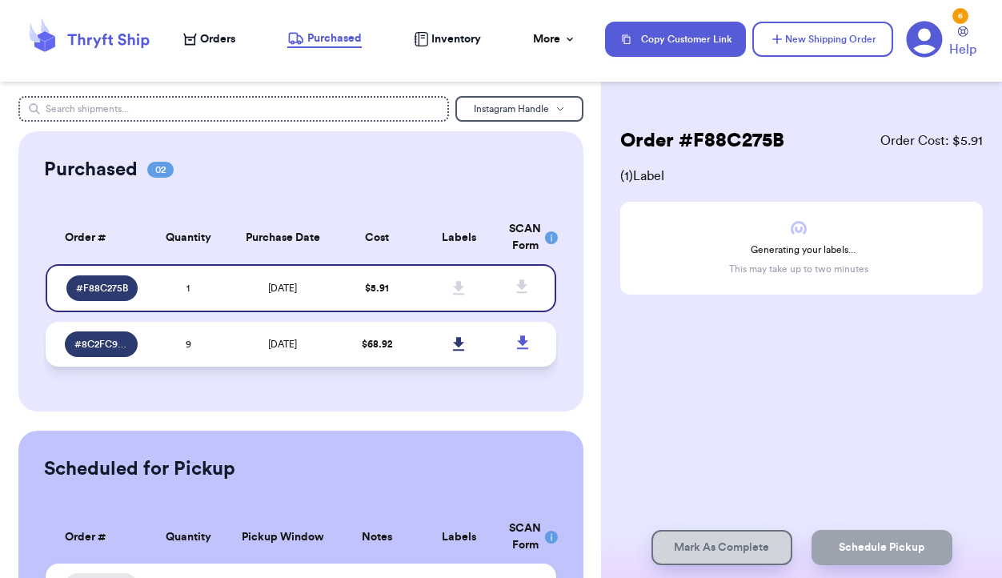
click at [347, 351] on td "$ 68.92" at bounding box center [377, 344] width 82 height 45
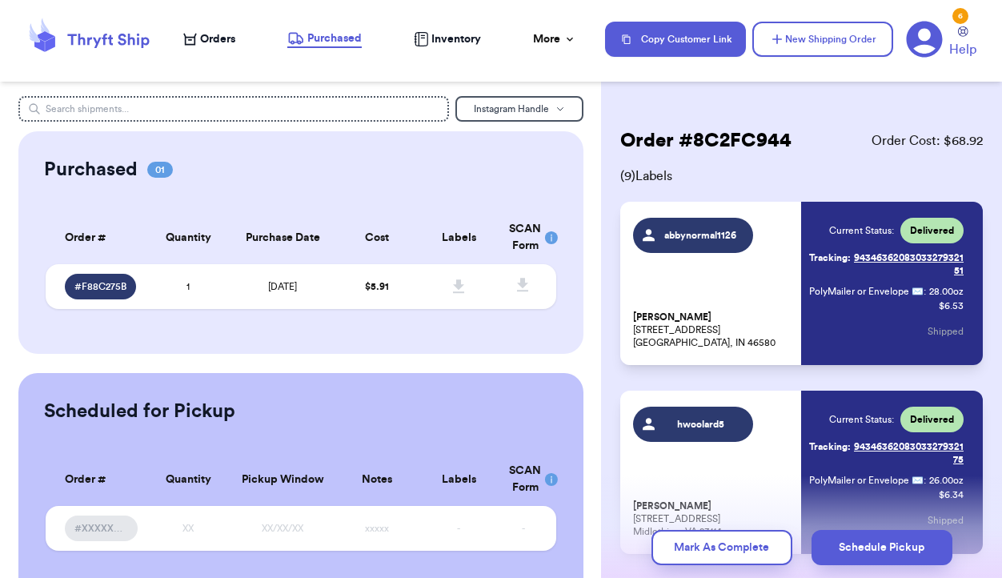
drag, startPoint x: 688, startPoint y: 543, endPoint x: 488, endPoint y: 371, distance: 264.0
click at [488, 371] on div "Instagram Handle Purchased 01 Order # Qty Labels SCAN # F88C275B 1 Order # Quan…" at bounding box center [501, 289] width 1002 height 578
click at [418, 343] on div "Purchased 01 Order # Qty Labels SCAN # F88C275B 1 Order # Quantity Purchase Dat…" at bounding box center [300, 242] width 565 height 223
click at [375, 287] on span "$ 5.91" at bounding box center [377, 287] width 24 height 10
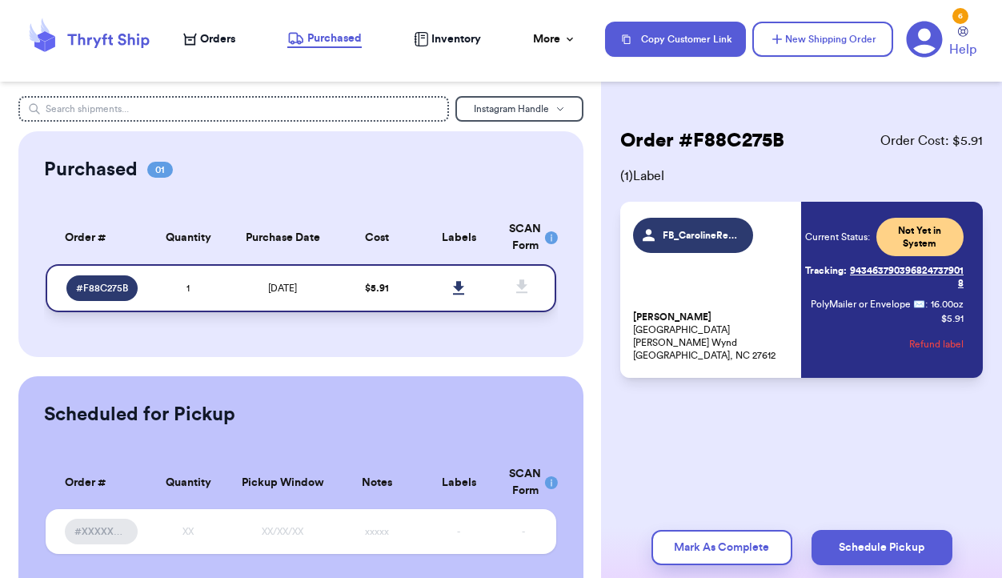
click at [460, 292] on icon at bounding box center [459, 288] width 12 height 14
